Goal: Task Accomplishment & Management: Use online tool/utility

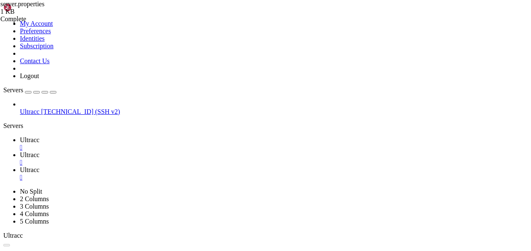
scroll to position [6, 0]
click at [39, 136] on span "Ultracc" at bounding box center [30, 139] width 20 height 7
click at [39, 151] on span "Ultracc" at bounding box center [30, 154] width 20 height 7
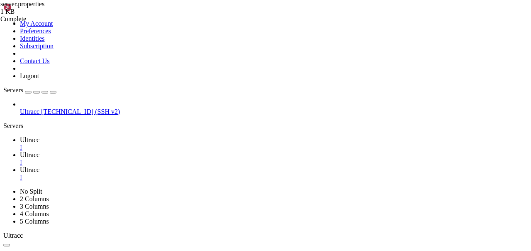
drag, startPoint x: 159, startPoint y: 234, endPoint x: 156, endPoint y: 101, distance: 133.2
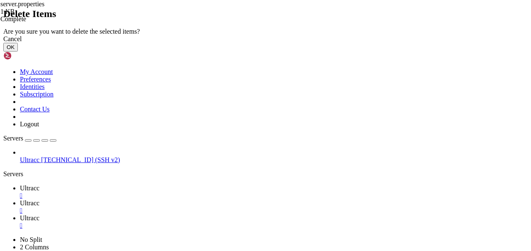
click at [18, 51] on button "OK" at bounding box center [10, 47] width 15 height 9
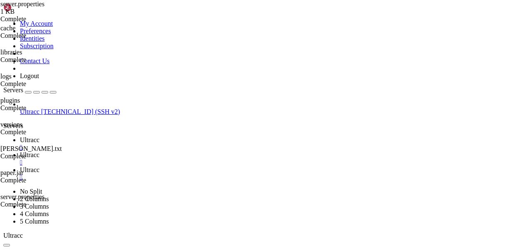
scroll to position [0, 0]
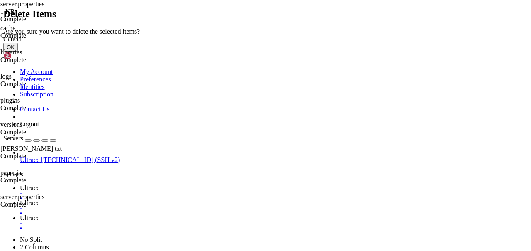
click at [18, 51] on button "OK" at bounding box center [10, 47] width 15 height 9
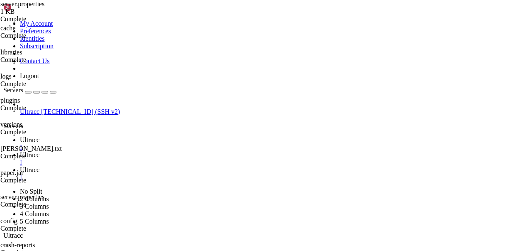
click at [32, 98] on span " mc-paper" at bounding box center [18, 101] width 27 height 7
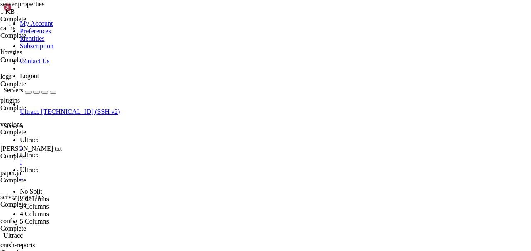
type input "/home31/gnflix/mc-paper"
click at [39, 136] on span "Ultracc" at bounding box center [30, 139] width 20 height 7
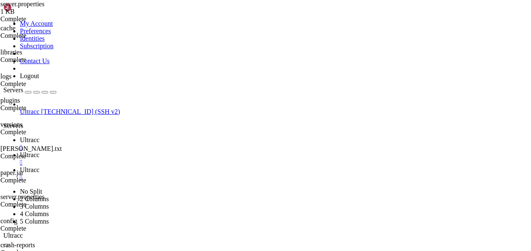
click at [39, 151] on span "Ultracc" at bounding box center [30, 154] width 20 height 7
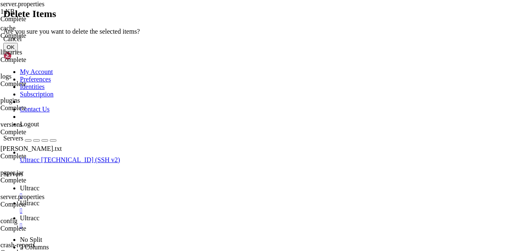
click at [18, 51] on button "OK" at bounding box center [10, 47] width 15 height 9
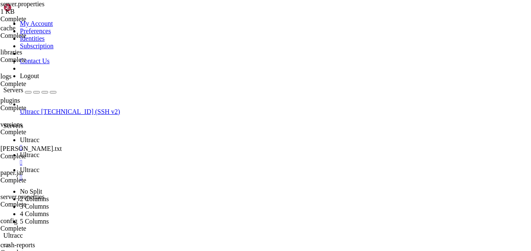
type input "/home31/gnflix"
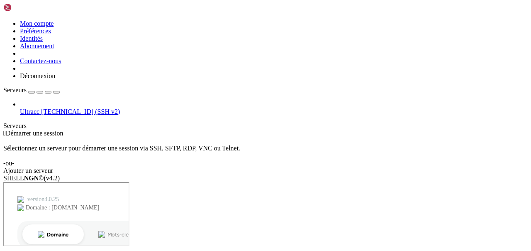
click at [63, 108] on font "[TECHNICAL_ID] (SSH v2)" at bounding box center [80, 111] width 79 height 7
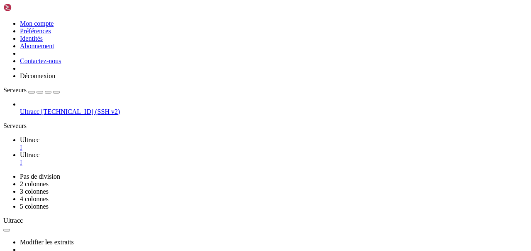
scroll to position [459, 0]
click at [33, 144] on span " papier mc" at bounding box center [19, 147] width 29 height 7
type input "/home31/gnflix/mc-paper"
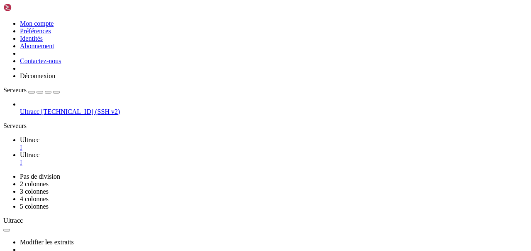
click at [39, 136] on font "Ultracc" at bounding box center [30, 139] width 20 height 7
drag, startPoint x: 7, startPoint y: 381, endPoint x: 184, endPoint y: 383, distance: 177.2
copy x-row "java -Xms256m -Xmx768m -jar spigot-1.21.8.jar nogui"
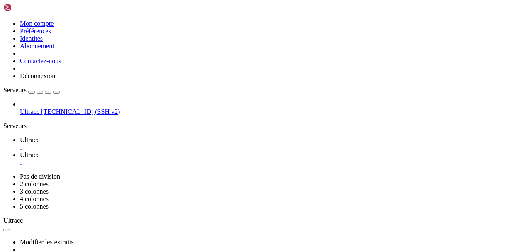
drag, startPoint x: 113, startPoint y: 410, endPoint x: 7, endPoint y: 373, distance: 112.7
copy div "gnflix@hyperion : ~ $ cd ~/mc-paper # ou ~/minecraft-server selon où est ton ja…"
